Goal: Information Seeking & Learning: Get advice/opinions

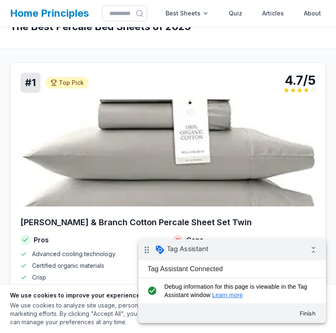
scroll to position [31, 0]
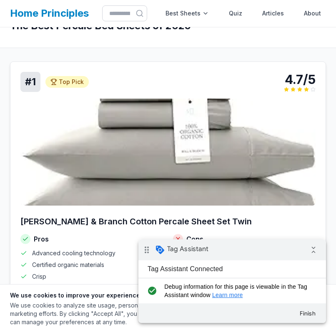
click at [178, 136] on img at bounding box center [168, 152] width 296 height 107
click at [208, 131] on img at bounding box center [168, 152] width 296 height 107
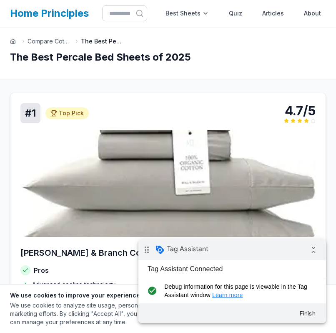
click at [217, 142] on img at bounding box center [168, 183] width 296 height 107
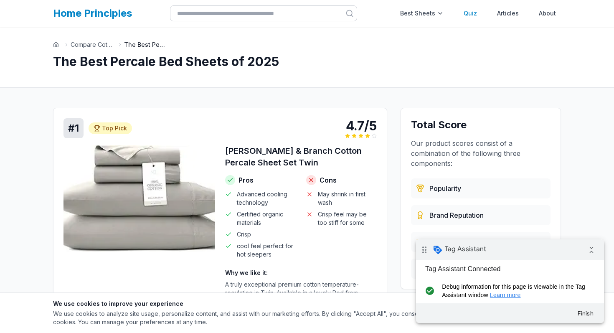
click at [462, 12] on link "Quiz" at bounding box center [469, 13] width 23 height 17
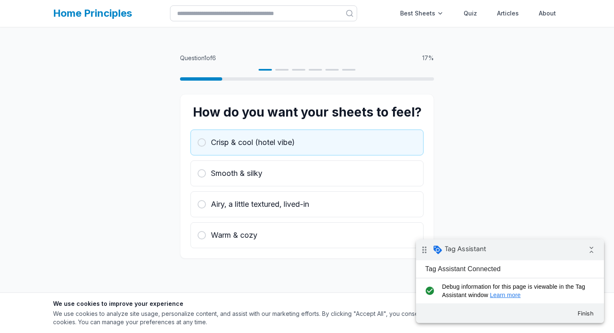
click at [282, 134] on button "Crisp & cool (hotel vibe)" at bounding box center [306, 142] width 233 height 26
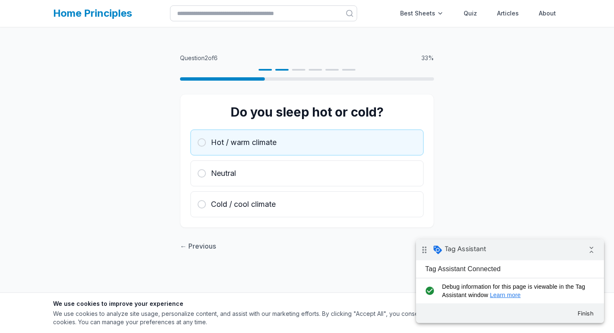
click at [283, 154] on button "Hot / warm climate" at bounding box center [306, 142] width 233 height 26
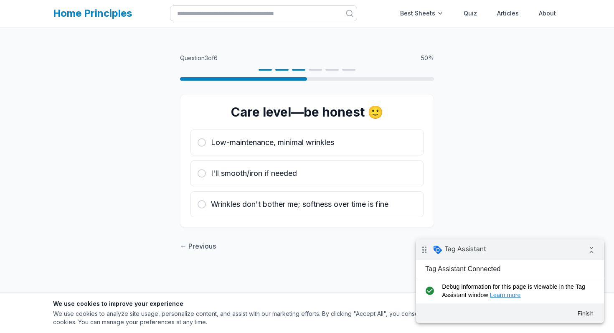
click at [283, 154] on button "Low-maintenance, minimal wrinkles" at bounding box center [306, 142] width 233 height 26
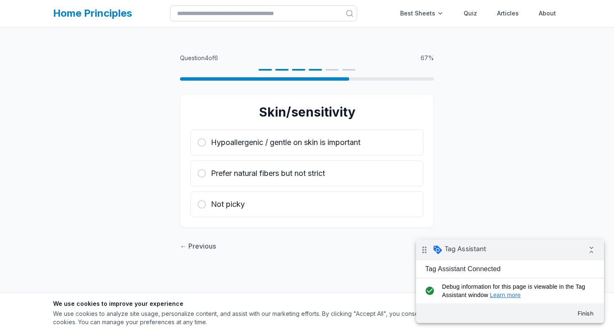
click at [283, 154] on button "Hypoallergenic / gentle on skin is important" at bounding box center [306, 142] width 233 height 26
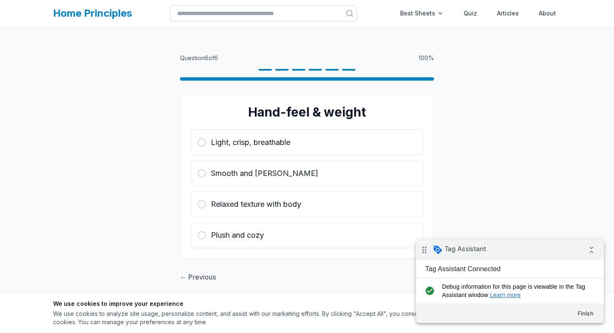
click at [283, 154] on button "Light, crisp, breathable" at bounding box center [306, 142] width 233 height 26
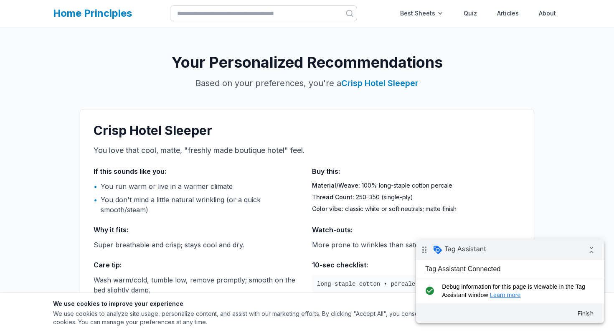
click at [111, 13] on link "Home Principles" at bounding box center [92, 13] width 79 height 12
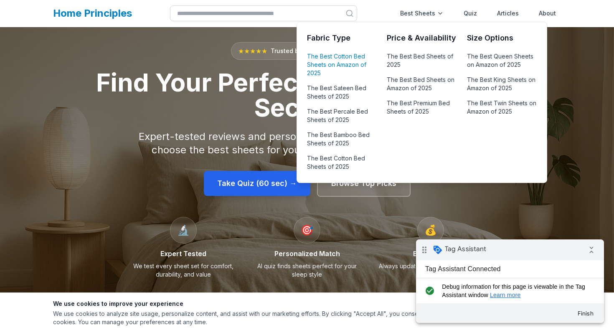
click at [334, 65] on link "The Best Cotton Bed Sheets on Amazon of 2025" at bounding box center [342, 65] width 70 height 28
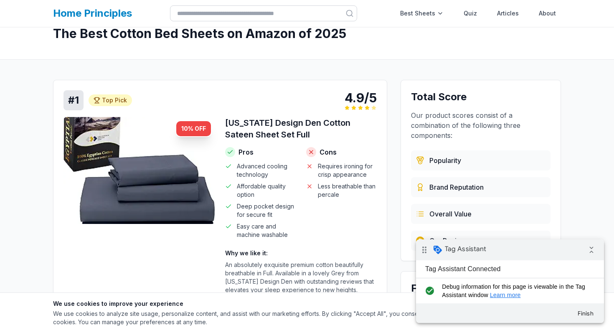
scroll to position [30, 0]
